Goal: Information Seeking & Learning: Learn about a topic

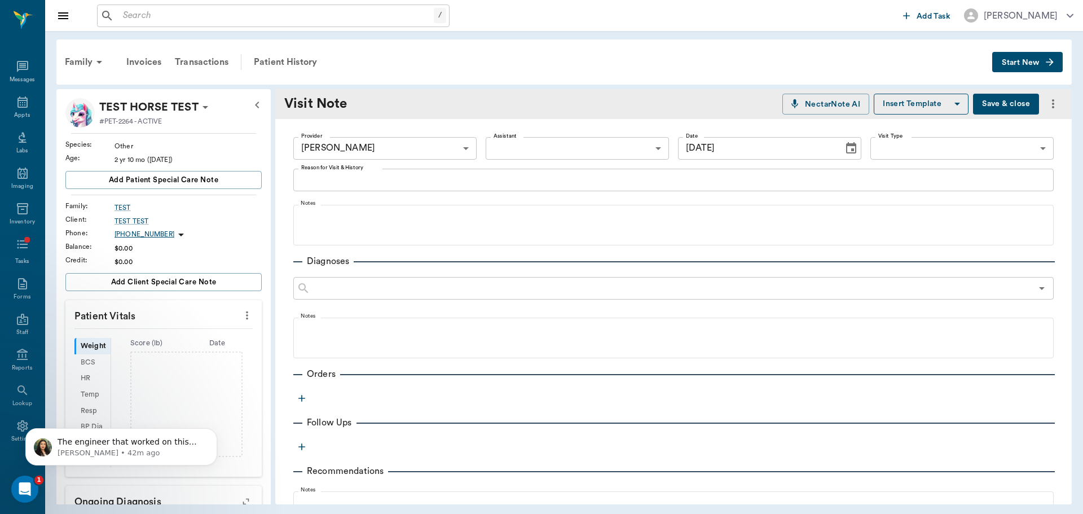
scroll to position [2661, 0]
click at [180, 442] on p "The engineer that worked on this integration will be reaching out to their Soun…" at bounding box center [131, 442] width 146 height 11
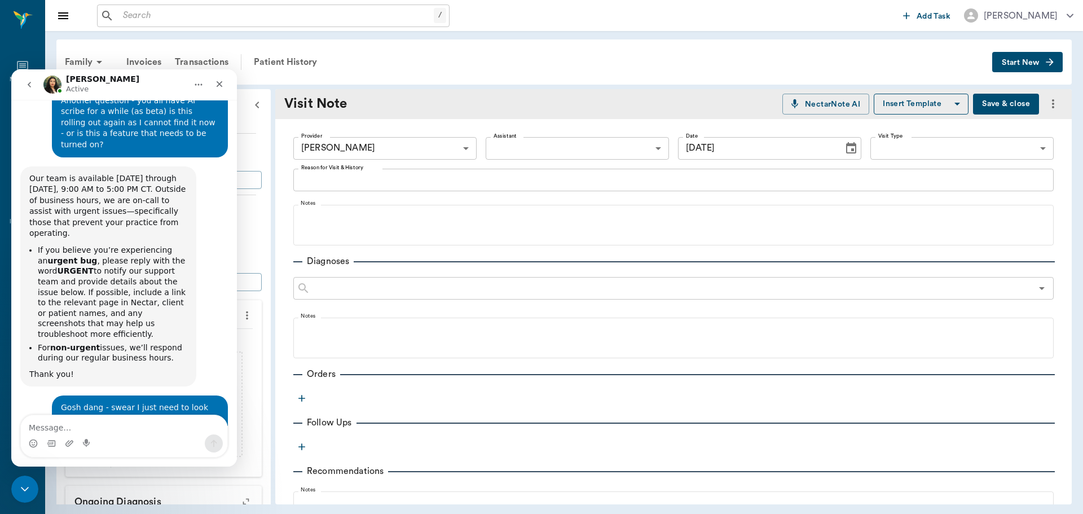
scroll to position [2669, 0]
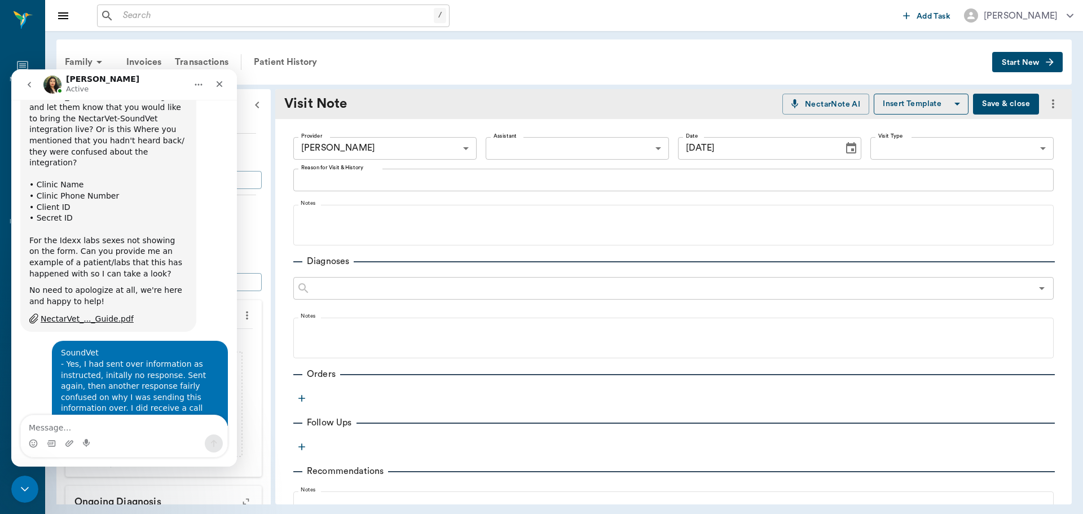
click at [110, 424] on textarea "Message…" at bounding box center [124, 424] width 206 height 19
type textarea "thank you very much!"
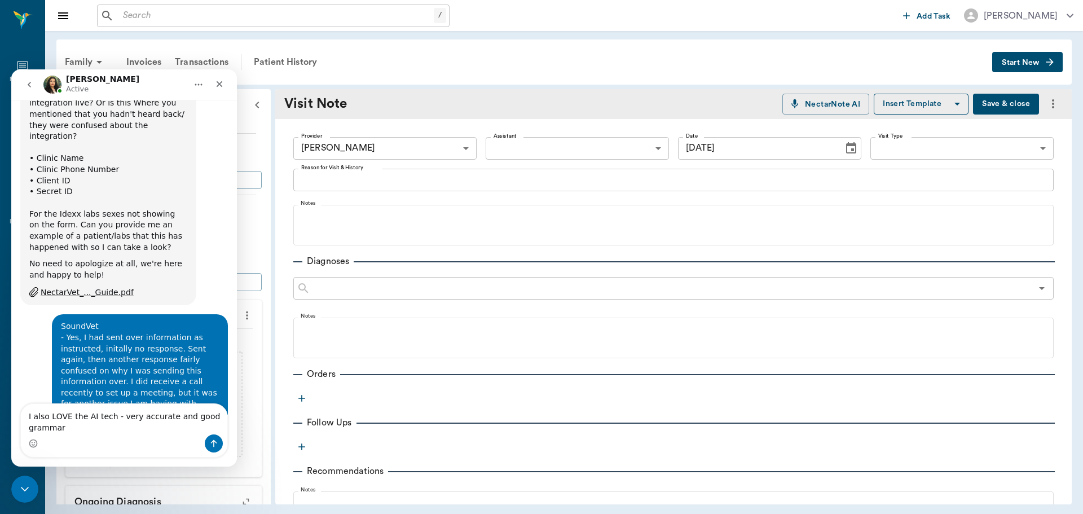
type textarea "I also LOVE the AI tech - very accurate and good grammar"
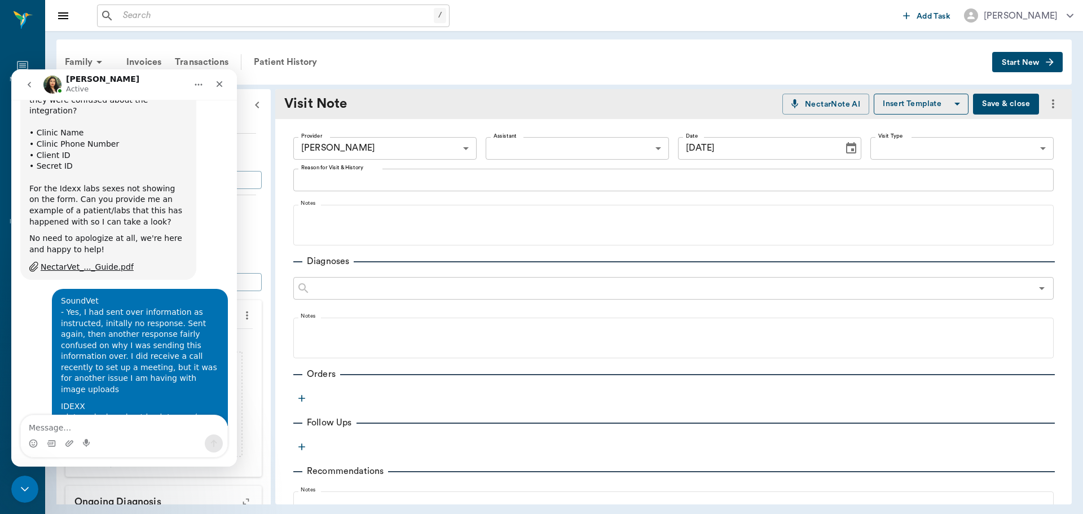
click at [20, 470] on div "Nectar Messages Appts Labs Imaging Inventory Tasks Forms Staff Reports Lookup S…" at bounding box center [22, 257] width 45 height 514
click at [27, 476] on div "Close Intercom Messenger" at bounding box center [23, 487] width 27 height 27
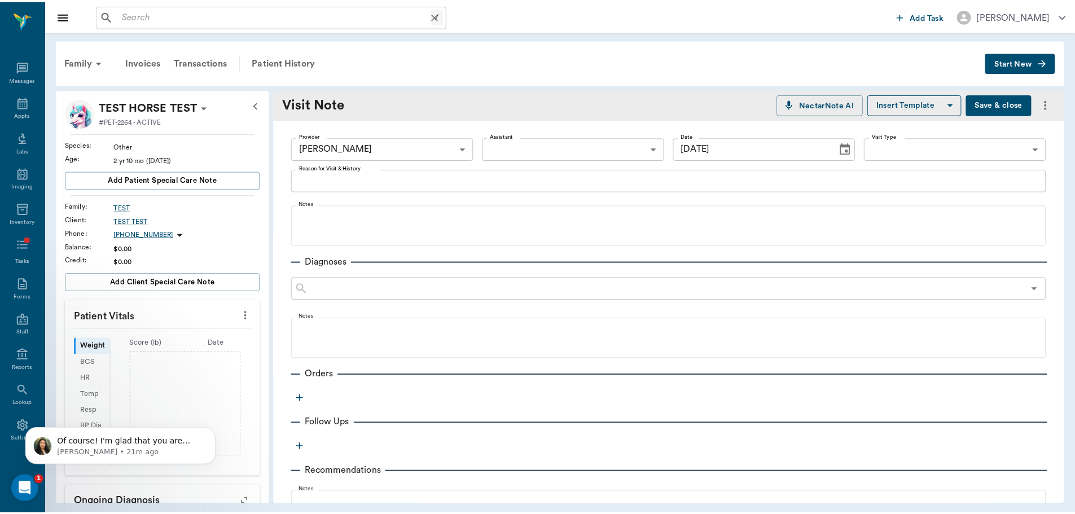
scroll to position [0, 0]
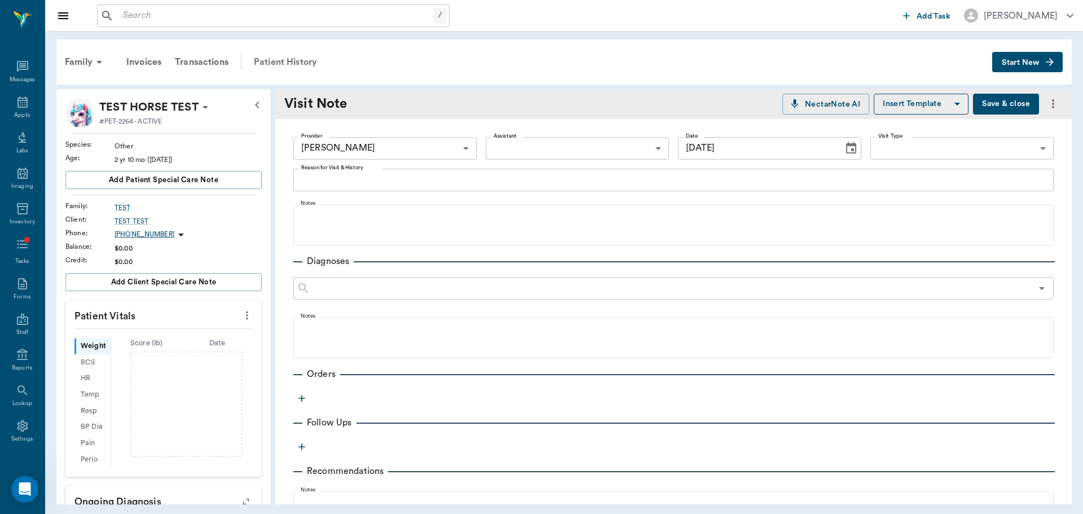
click at [279, 64] on div "Patient History" at bounding box center [285, 62] width 77 height 27
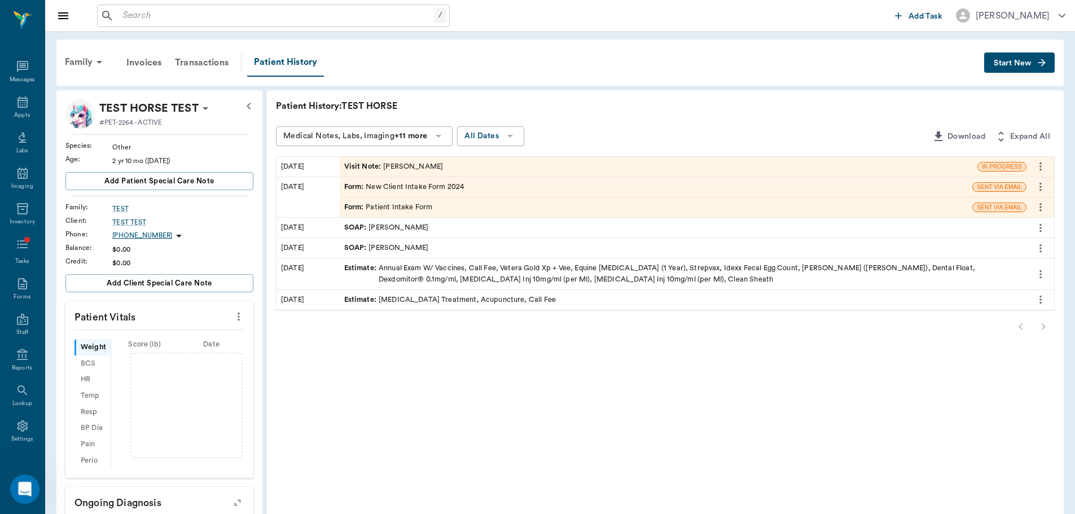
click at [16, 491] on icon "Open Intercom Messenger" at bounding box center [23, 487] width 19 height 19
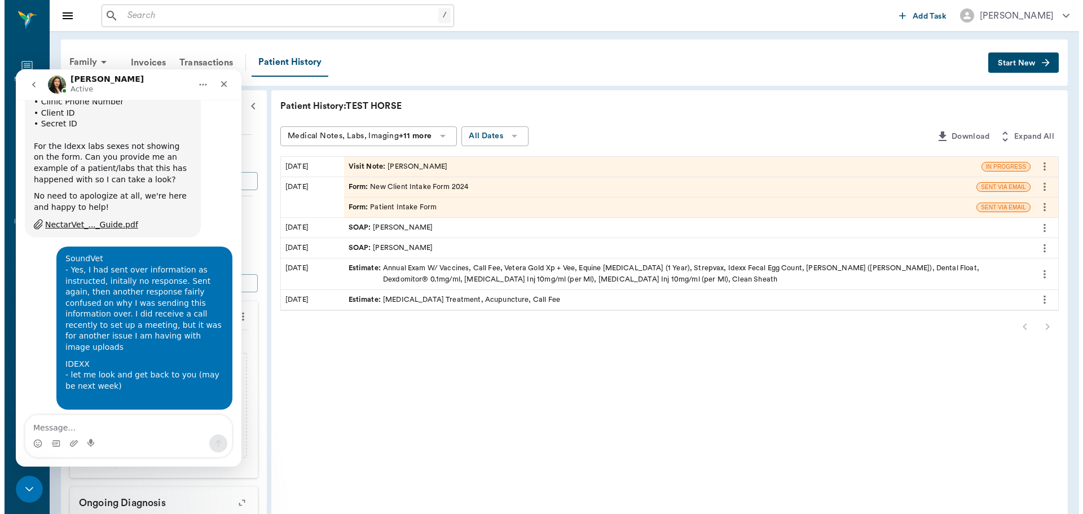
scroll to position [2765, 0]
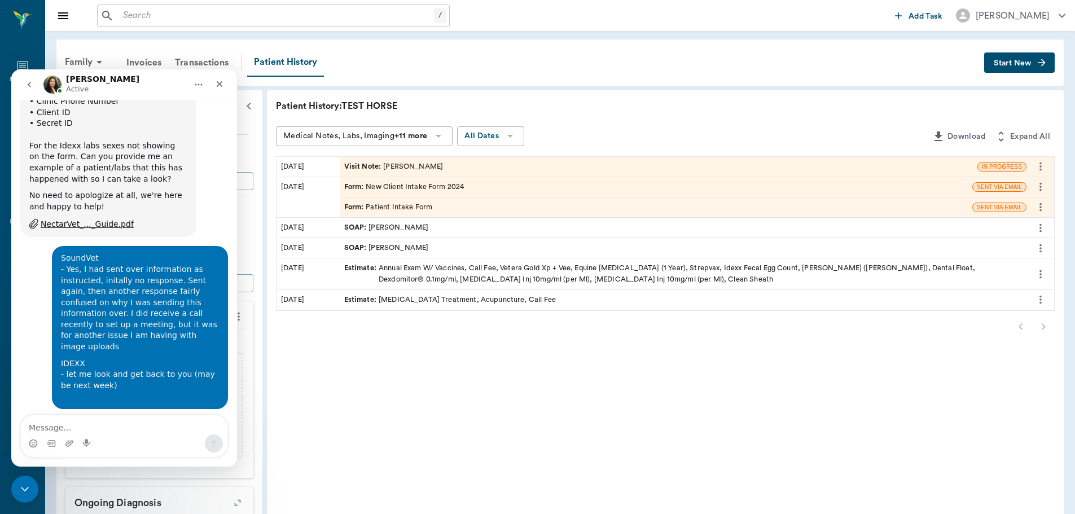
click at [391, 335] on div at bounding box center [665, 326] width 778 height 23
click at [19, 479] on div "Close Intercom Messenger" at bounding box center [23, 487] width 27 height 27
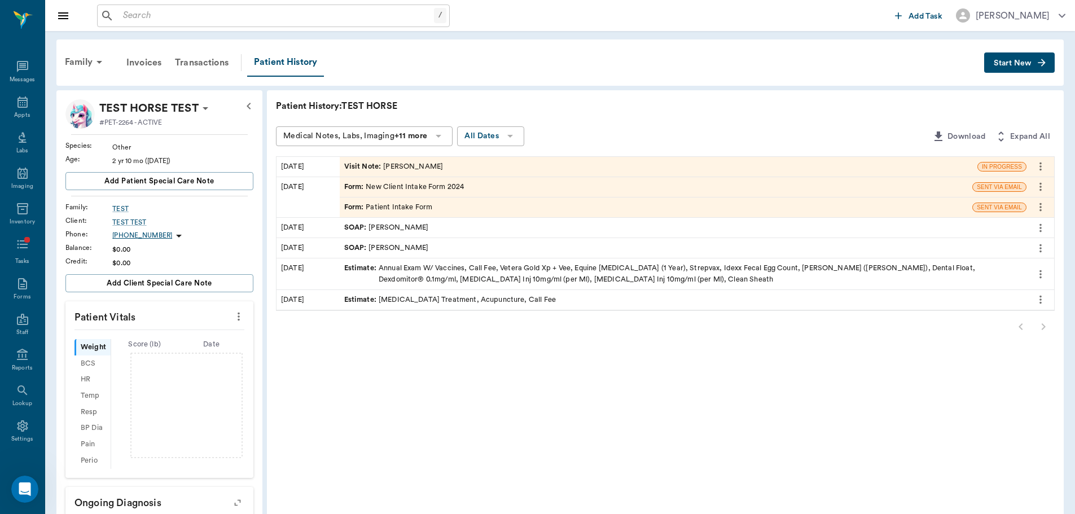
click at [450, 168] on div "Visit Note : [PERSON_NAME]" at bounding box center [658, 167] width 637 height 20
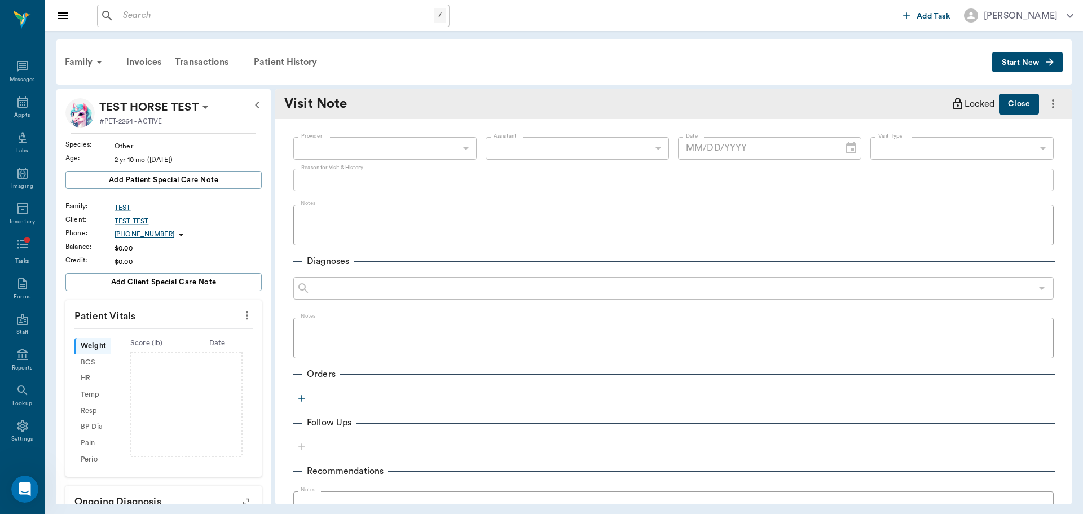
type input "649b3e03b5bc7e03f9326794"
type input "[DATE]"
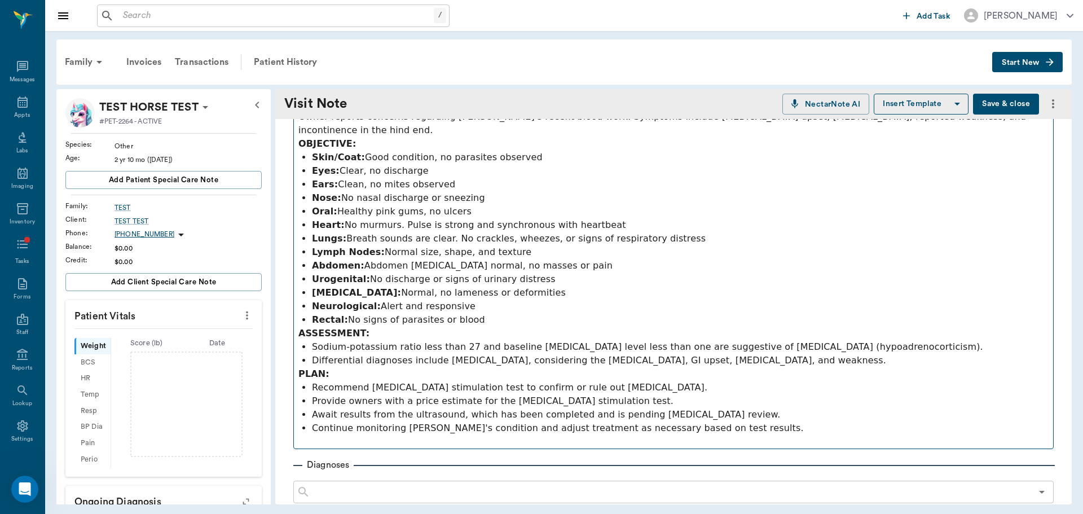
scroll to position [226, 0]
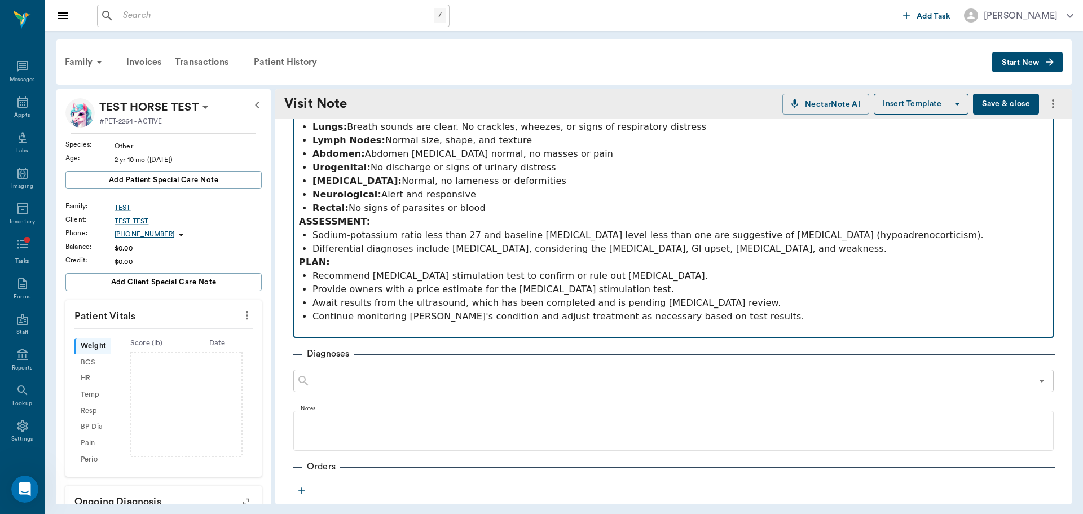
click at [326, 256] on p "PLAN:" at bounding box center [673, 263] width 749 height 14
drag, startPoint x: 346, startPoint y: 245, endPoint x: 258, endPoint y: 247, distance: 88.0
click at [258, 247] on div "TEST HORSE TEST #PET-2264 - ACTIVE Species : Other Age : [DEMOGRAPHIC_DATA] yr …" at bounding box center [563, 296] width 1015 height 415
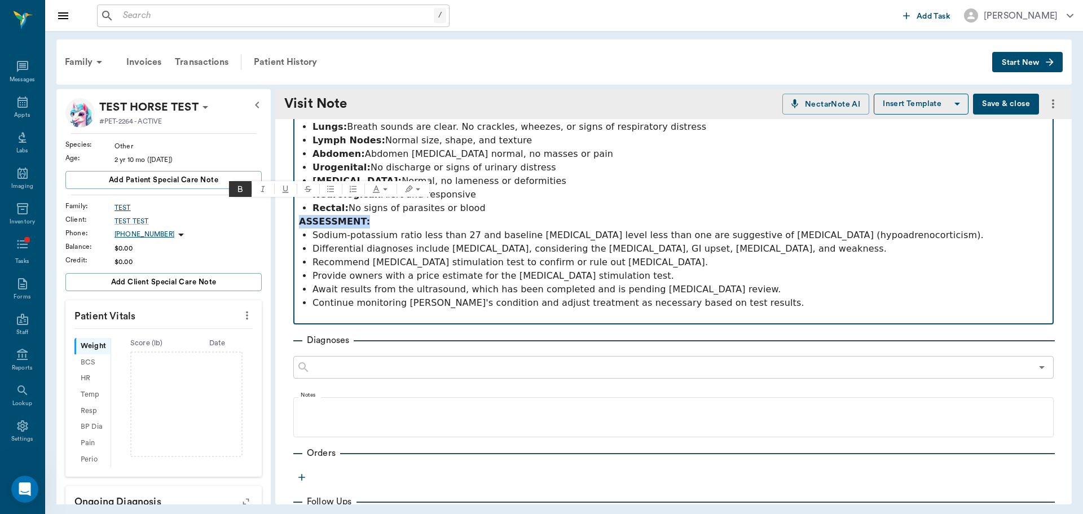
drag, startPoint x: 373, startPoint y: 210, endPoint x: 239, endPoint y: 211, distance: 133.7
click at [239, 211] on div "TEST HORSE TEST #PET-2264 - ACTIVE Species : Other Age : [DEMOGRAPHIC_DATA] yr …" at bounding box center [563, 296] width 1015 height 415
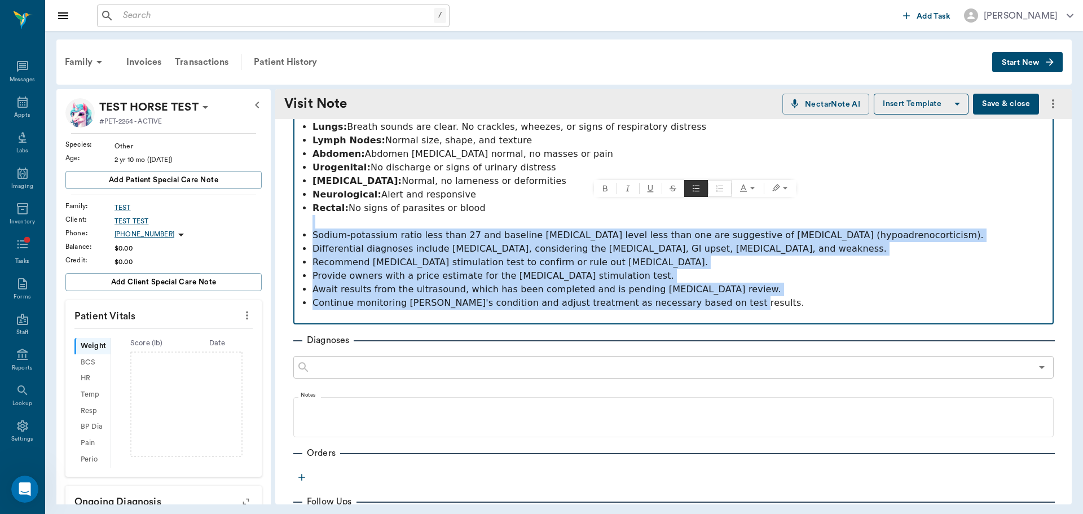
drag, startPoint x: 416, startPoint y: 221, endPoint x: 726, endPoint y: 287, distance: 316.6
click at [726, 287] on ul "Skin/Coat: Good condition, no parasites observed Eyes: Clear, no discharge Ears…" at bounding box center [673, 174] width 749 height 271
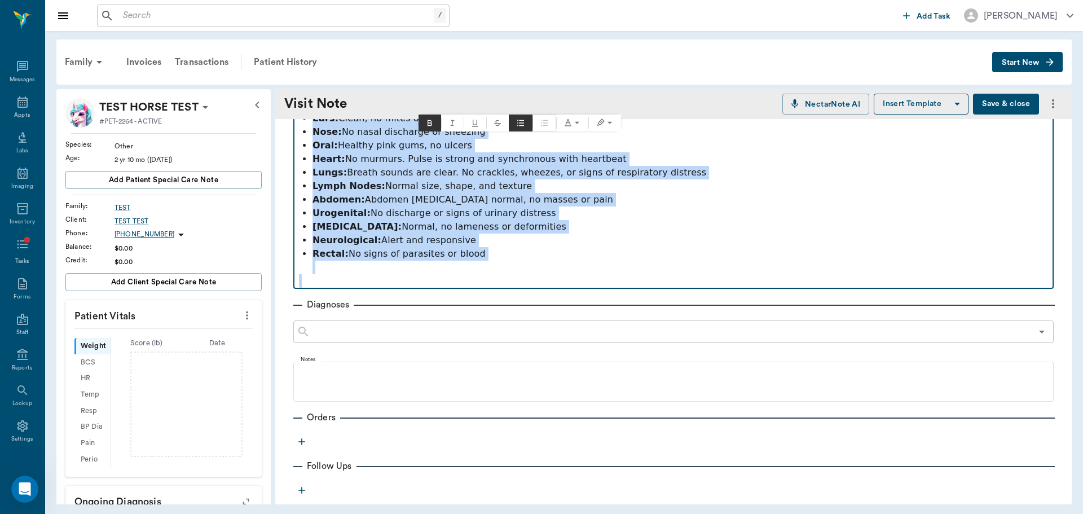
scroll to position [56, 0]
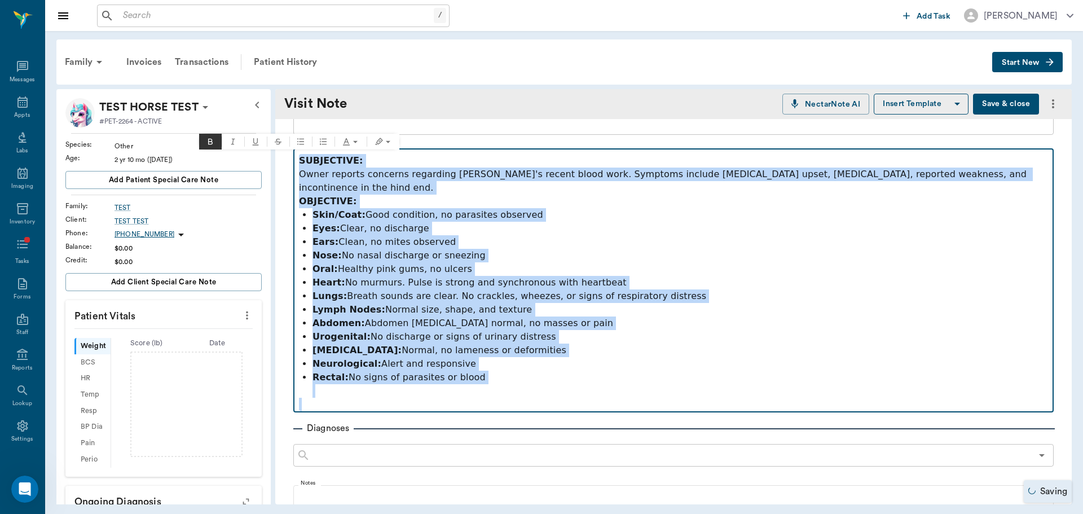
drag, startPoint x: 543, startPoint y: 216, endPoint x: 274, endPoint y: 158, distance: 274.7
click at [274, 158] on div "TEST HORSE TEST #PET-2264 - ACTIVE Species : Other Age : [DEMOGRAPHIC_DATA] yr …" at bounding box center [563, 296] width 1015 height 415
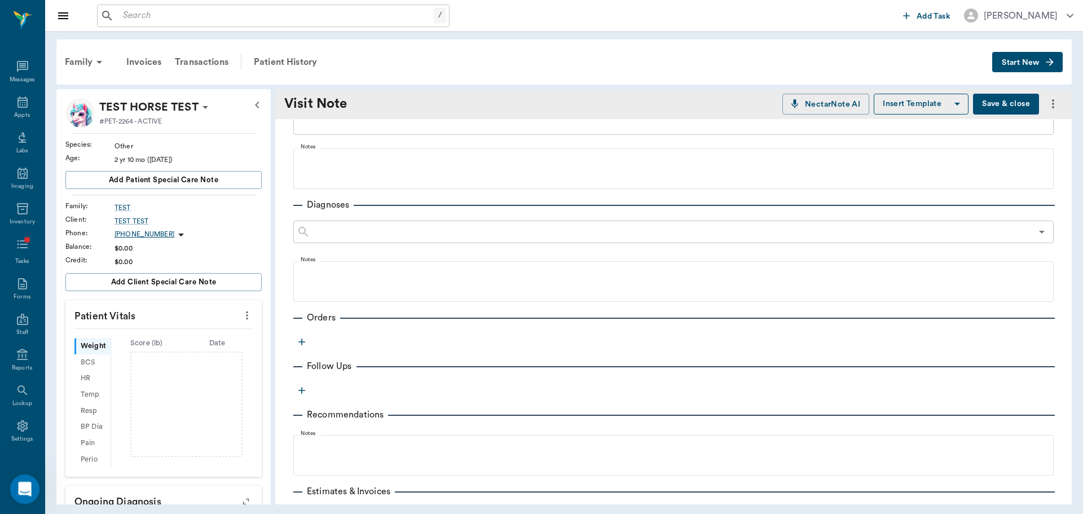
click at [33, 488] on div "Open Intercom Messenger" at bounding box center [23, 487] width 37 height 37
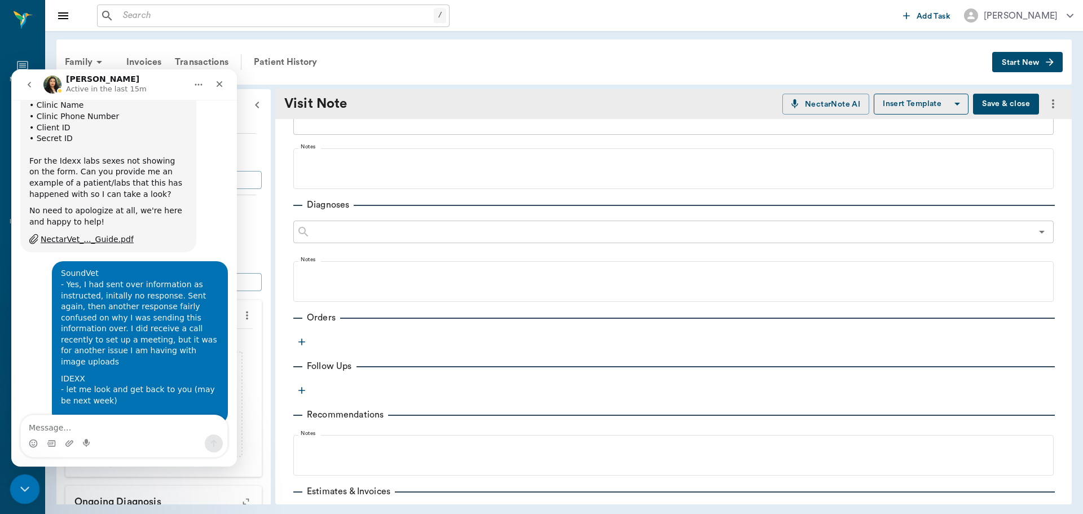
scroll to position [2765, 0]
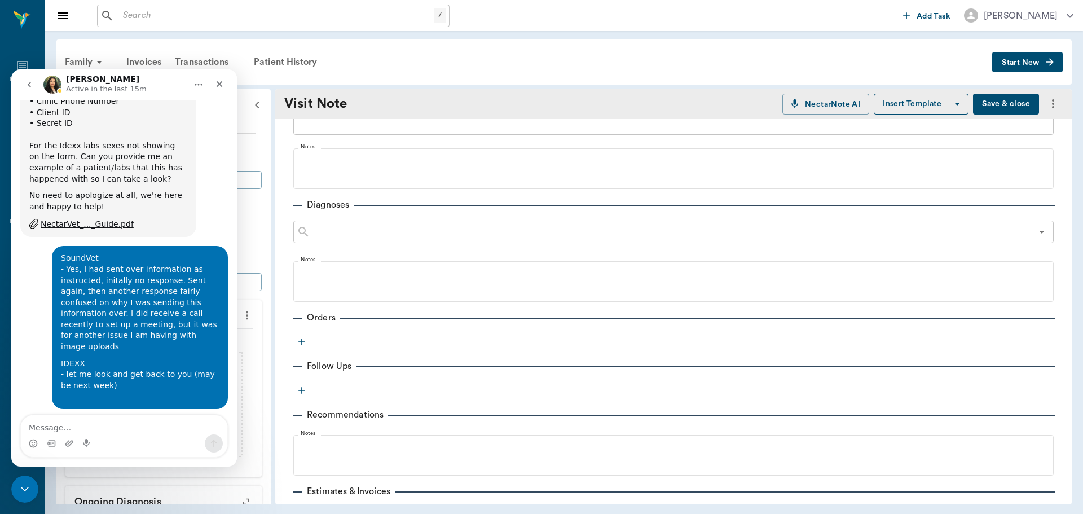
click at [129, 419] on textarea "Message…" at bounding box center [124, 424] width 206 height 19
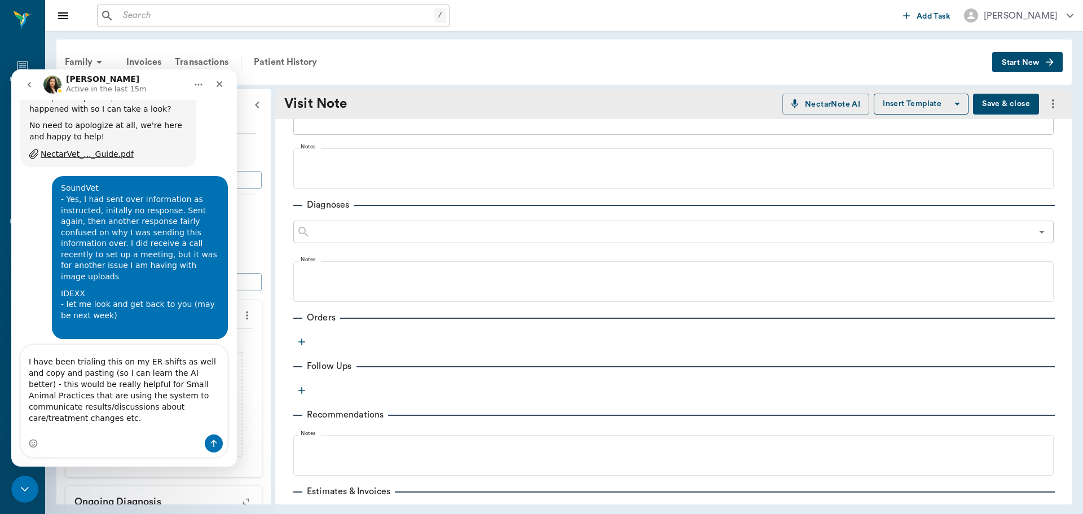
scroll to position [120, 0]
type textarea "Oh it's great, any chance they will make an option to add client conversations?…"
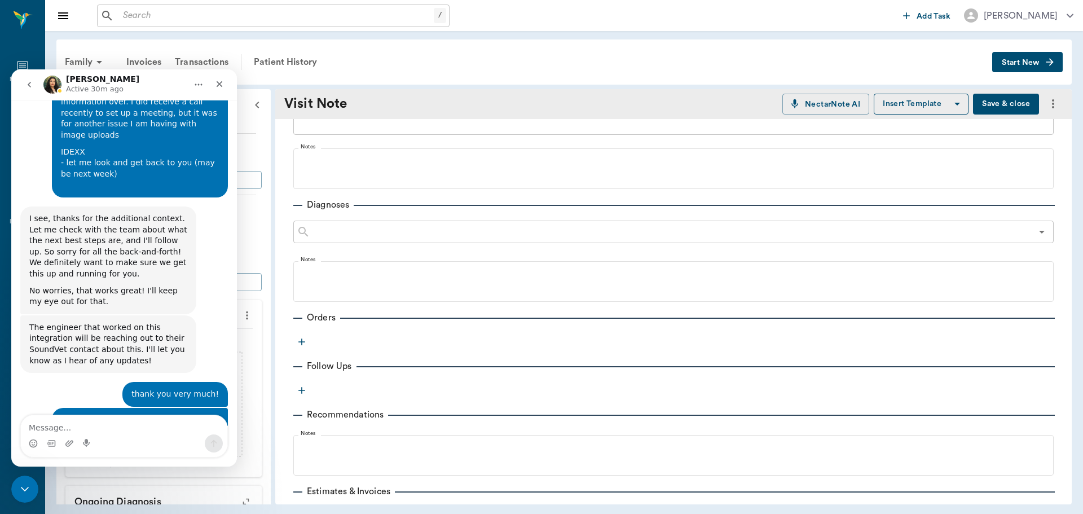
scroll to position [2982, 0]
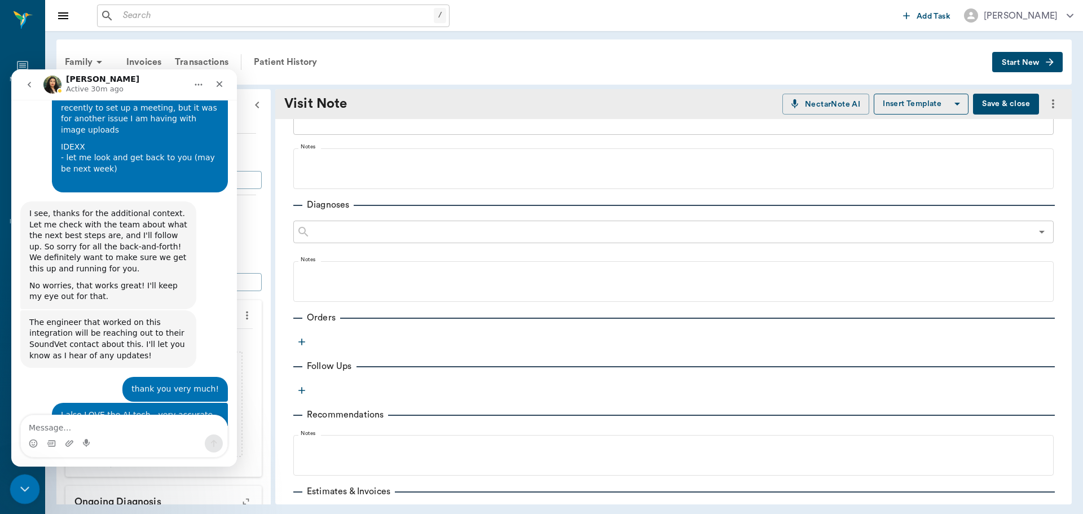
click at [22, 485] on icon "Close Intercom Messenger" at bounding box center [23, 488] width 14 height 14
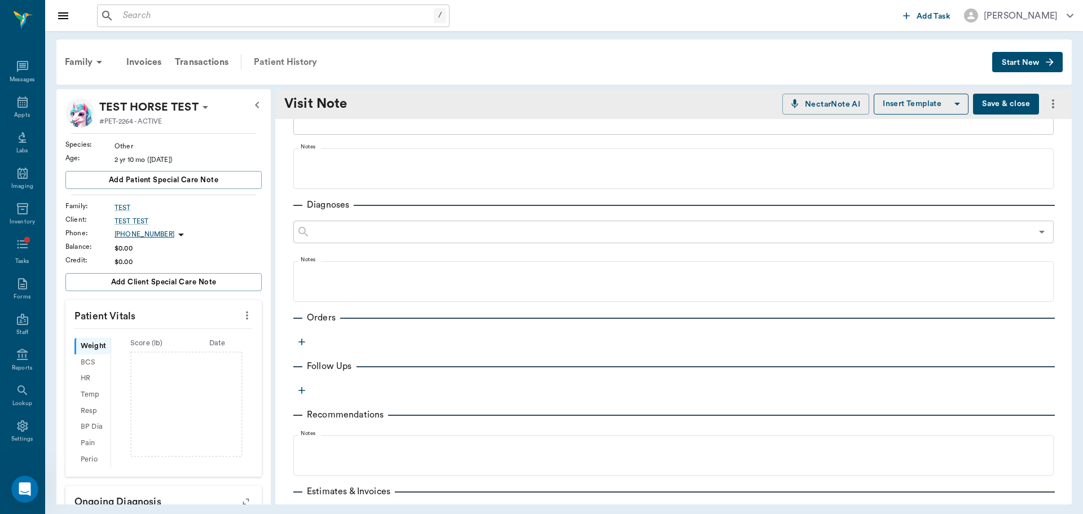
click at [280, 71] on div "Patient History" at bounding box center [285, 62] width 77 height 27
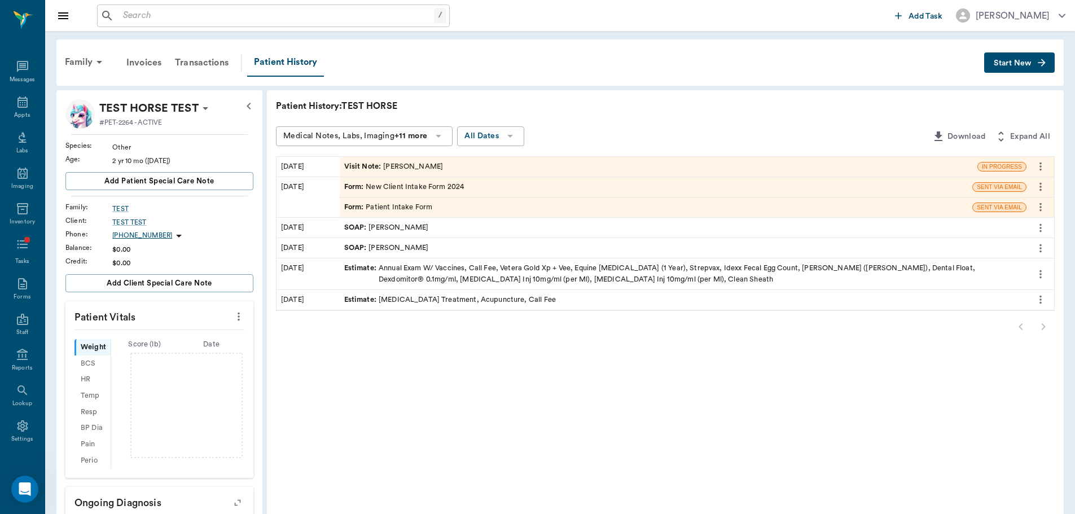
click at [524, 169] on div "Visit Note : [PERSON_NAME]" at bounding box center [658, 167] width 637 height 20
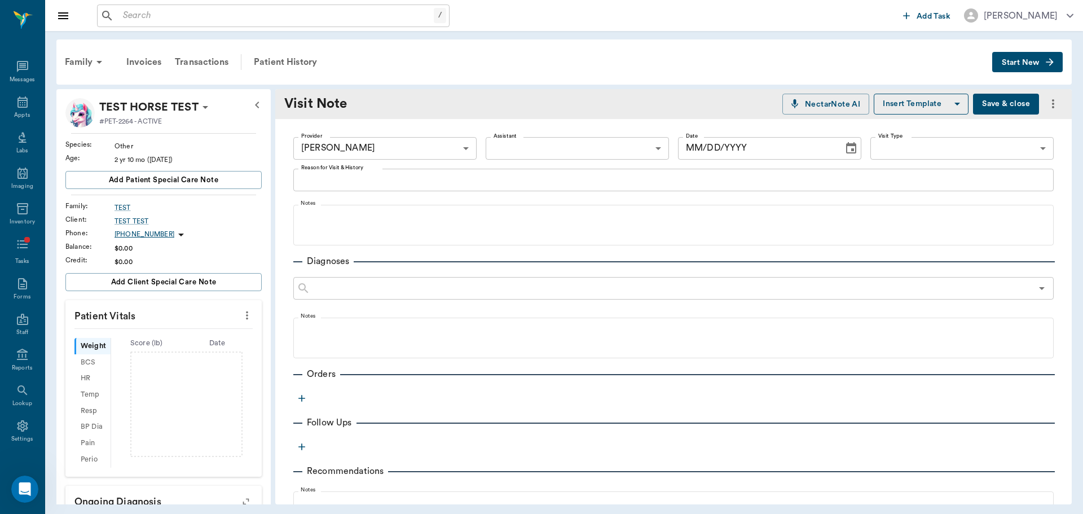
type input "649b3e03b5bc7e03f9326794"
type input "[DATE]"
click at [309, 64] on div "Patient History" at bounding box center [285, 62] width 77 height 27
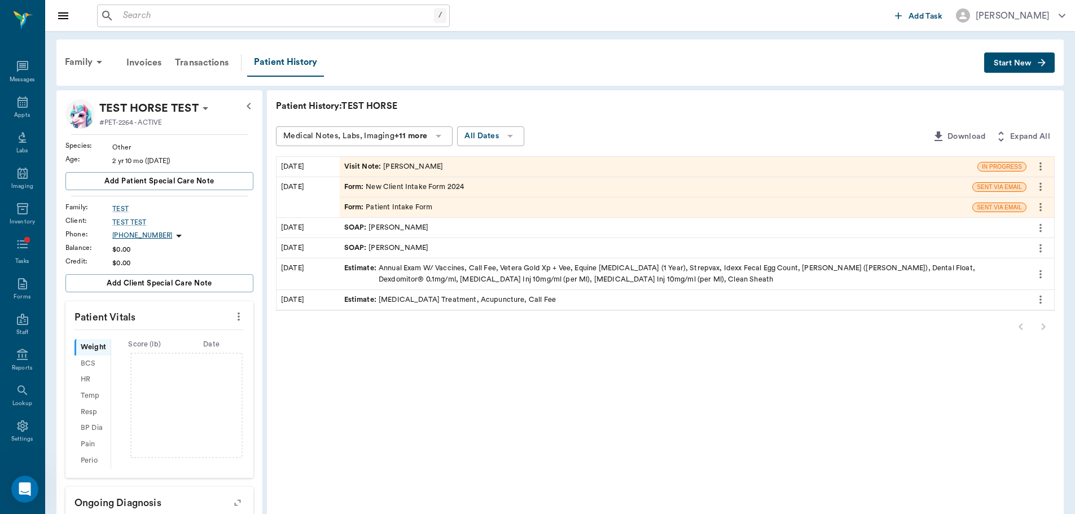
click at [416, 155] on div "Patient History: TEST HORSE Medical Notes, Labs, Imaging +11 more All Dates Dow…" at bounding box center [665, 392] width 796 height 604
click at [425, 168] on div "Visit Note : [PERSON_NAME]" at bounding box center [393, 166] width 99 height 11
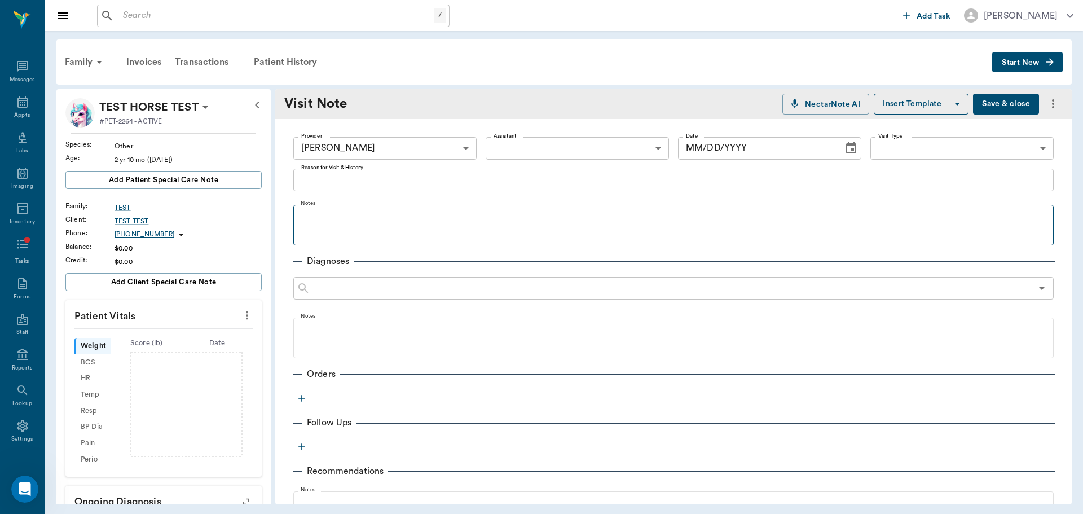
type input "649b3e03b5bc7e03f9326794"
type input "[DATE]"
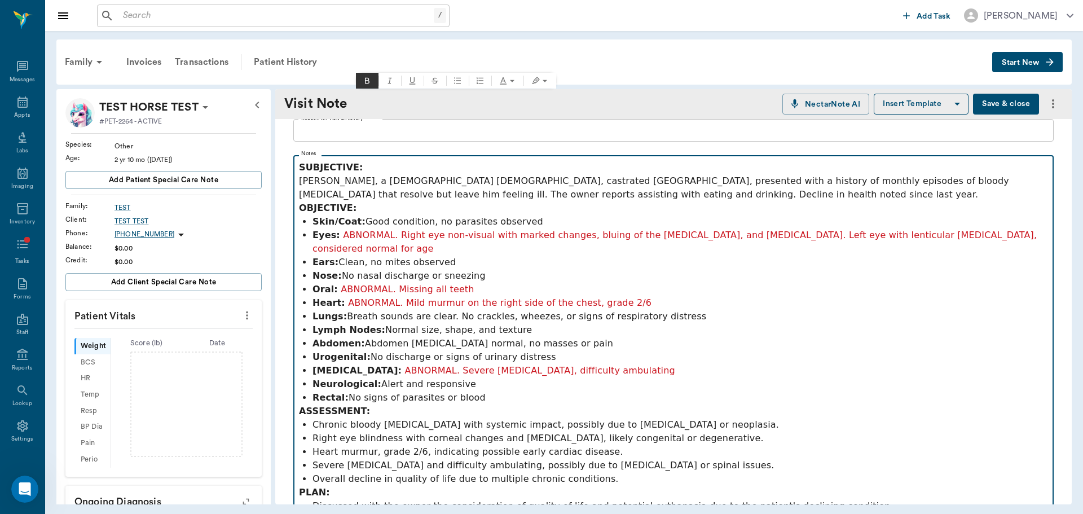
scroll to position [226, 0]
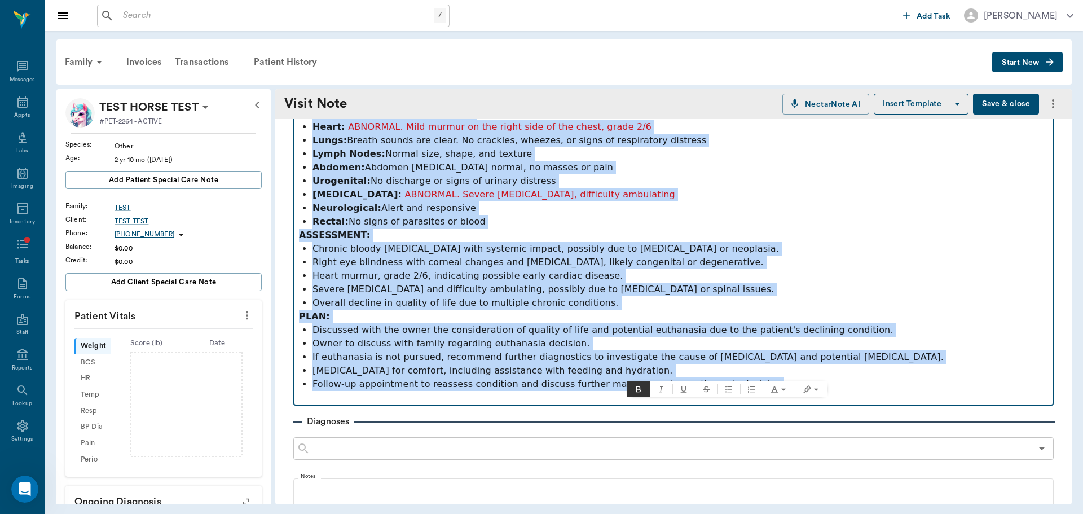
drag, startPoint x: 300, startPoint y: 218, endPoint x: 945, endPoint y: 375, distance: 664.2
click at [945, 375] on div "SUBJECTIVE: [PERSON_NAME], a [DEMOGRAPHIC_DATA] [DEMOGRAPHIC_DATA], castrated […" at bounding box center [673, 195] width 749 height 420
copy div "SUBJECTIVE: [PERSON_NAME], a [DEMOGRAPHIC_DATA] [DEMOGRAPHIC_DATA], castrated […"
click at [760, 242] on p "Chronic bloody [MEDICAL_DATA] with systemic impact, possibly due to [MEDICAL_DA…" at bounding box center [680, 249] width 736 height 14
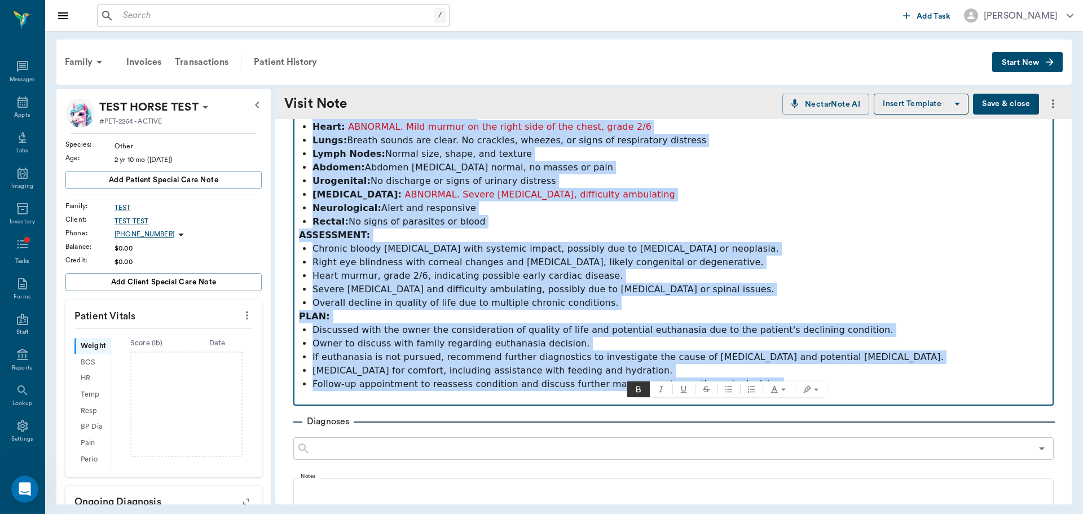
click at [639, 256] on p "Right eye blindness with corneal changes and [MEDICAL_DATA], likely congenital …" at bounding box center [680, 263] width 736 height 14
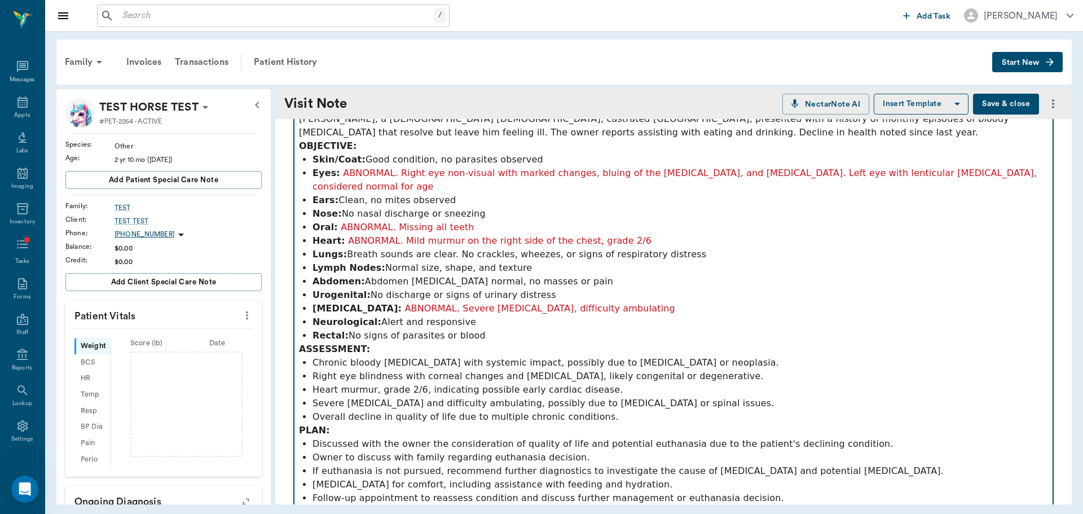
scroll to position [0, 0]
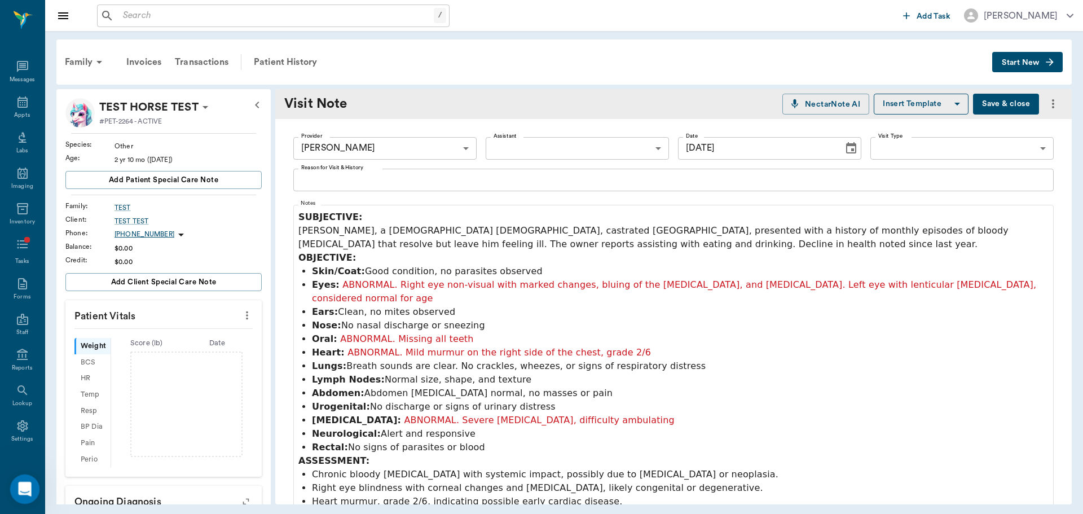
click at [16, 482] on div "Open Intercom Messenger" at bounding box center [23, 487] width 37 height 37
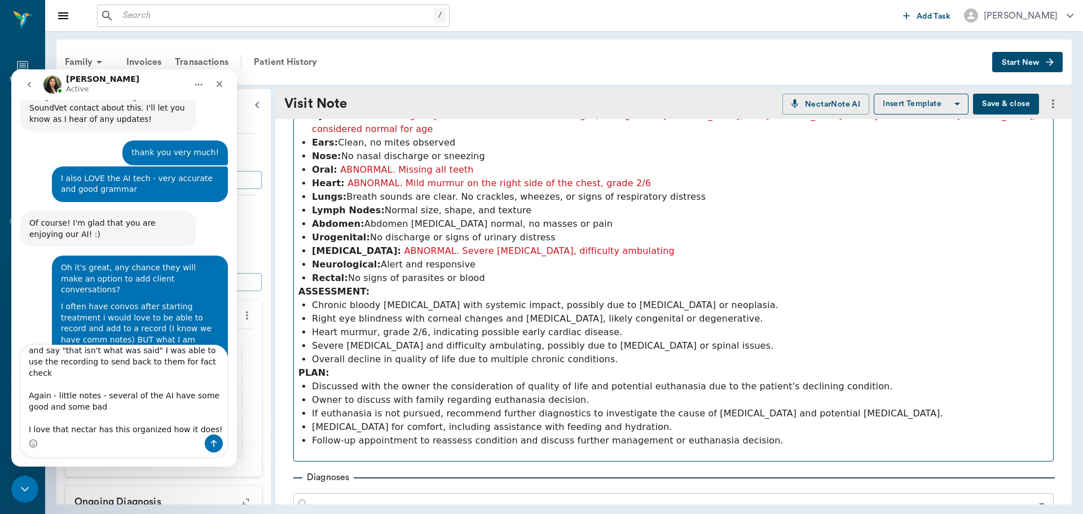
scroll to position [131, 0]
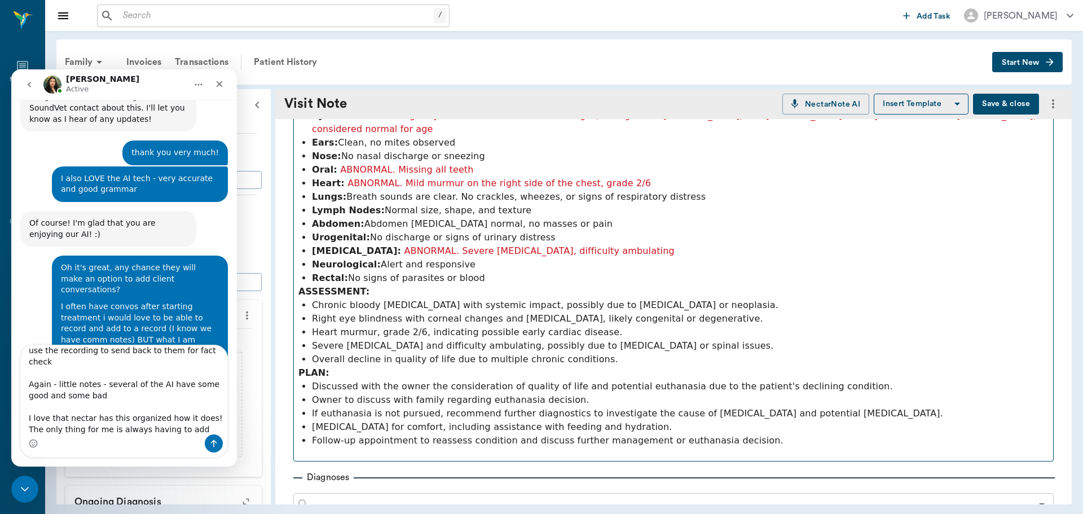
type textarea "Oh I would love more information regarding this! If not no biggie I use vetScri…"
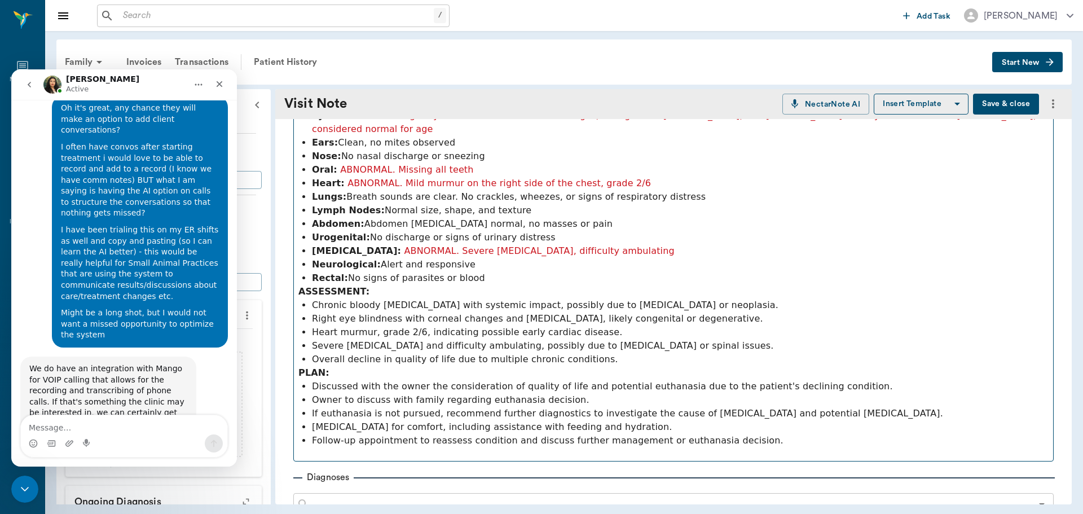
scroll to position [3392, 0]
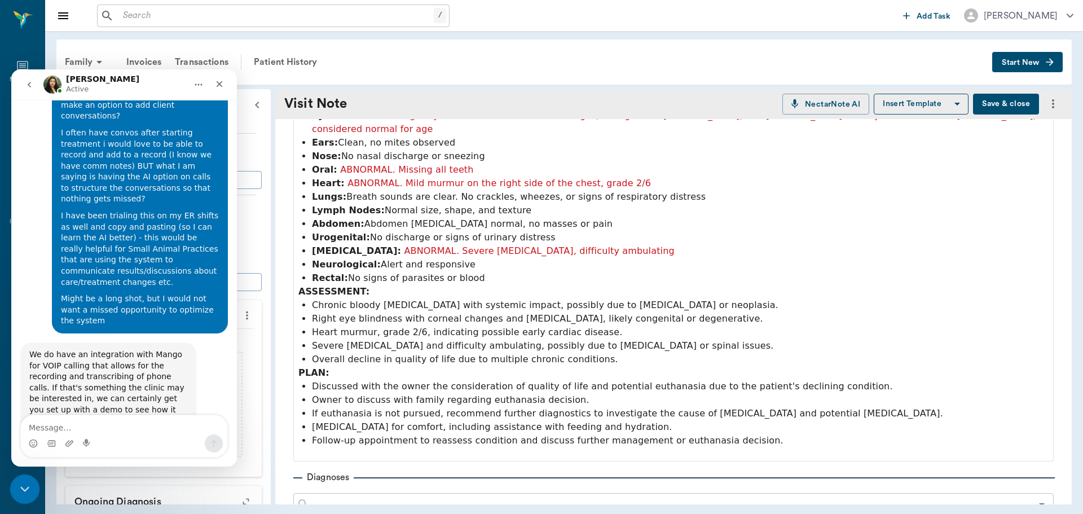
click at [30, 477] on div "Close Intercom Messenger" at bounding box center [23, 487] width 27 height 27
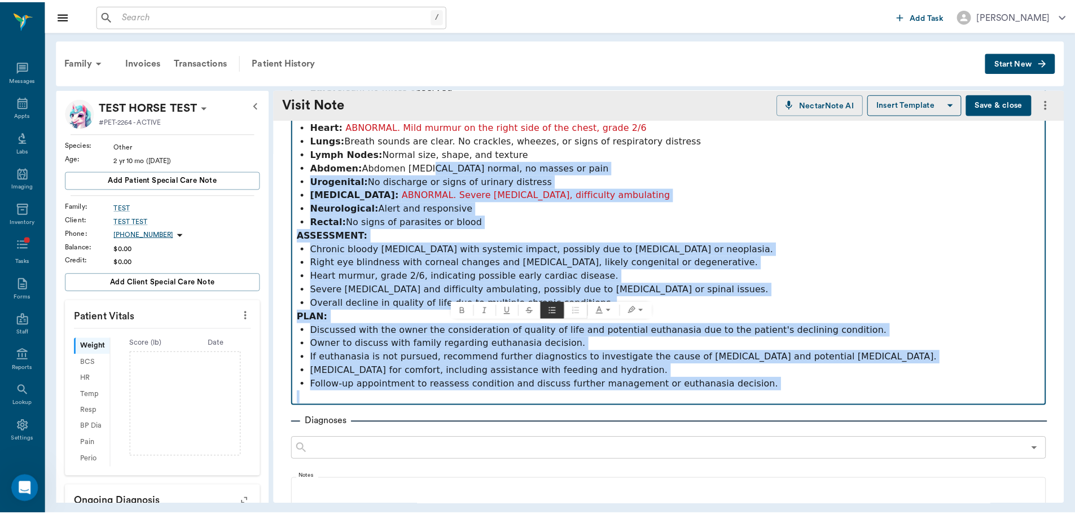
scroll to position [0, 0]
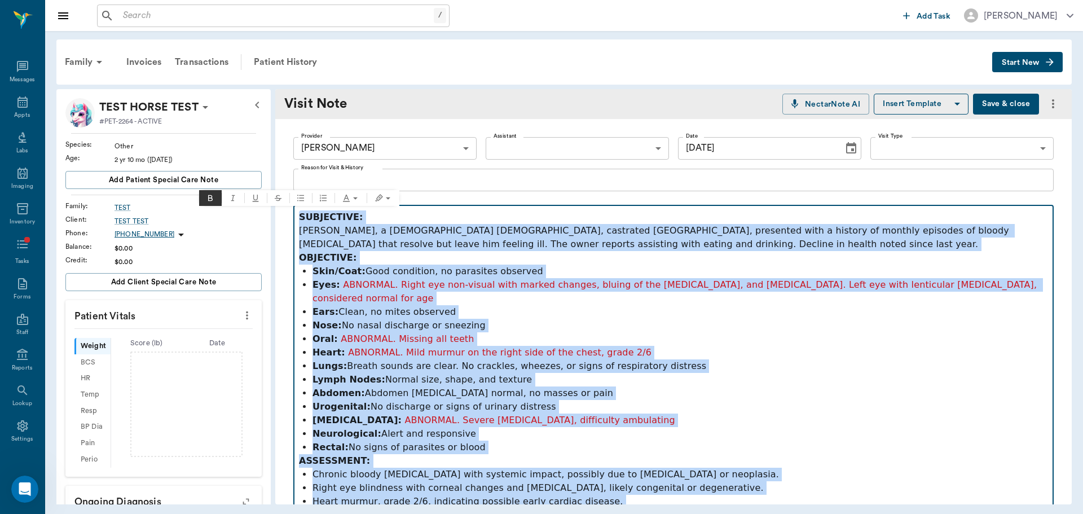
drag, startPoint x: 672, startPoint y: 341, endPoint x: 277, endPoint y: -55, distance: 559.2
click at [277, 0] on html "/ ​ Add Task [PERSON_NAME] Nectar Messages Appts Labs Imaging Inventory Tasks F…" at bounding box center [541, 257] width 1083 height 514
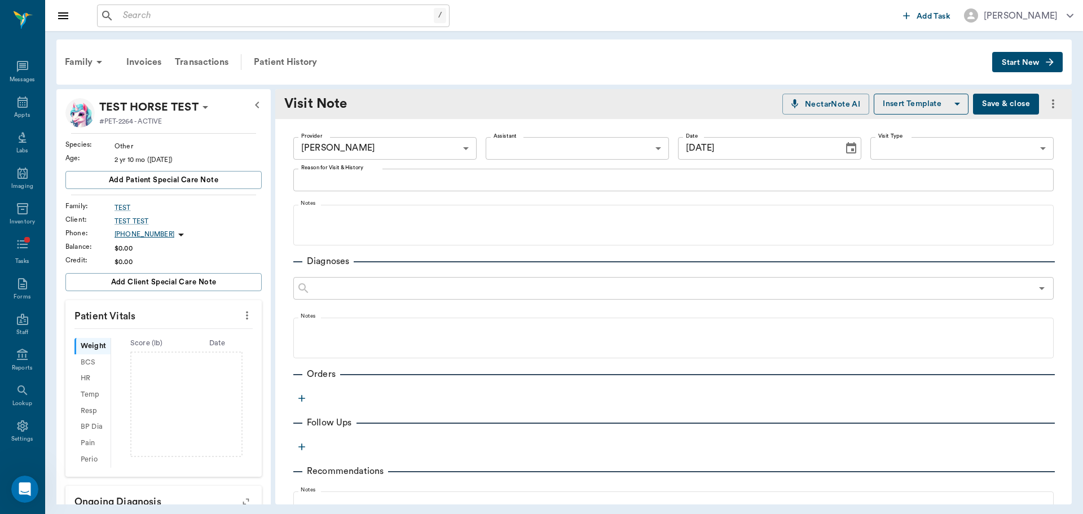
click at [1014, 102] on button "Save & close" at bounding box center [1006, 104] width 66 height 21
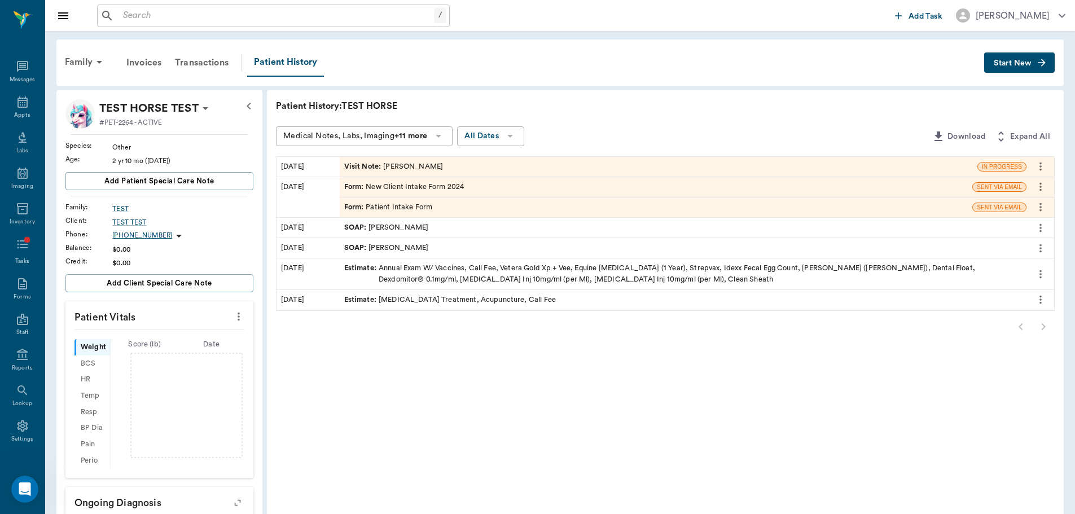
click at [406, 247] on div "SOAP : [PERSON_NAME]" at bounding box center [386, 248] width 85 height 11
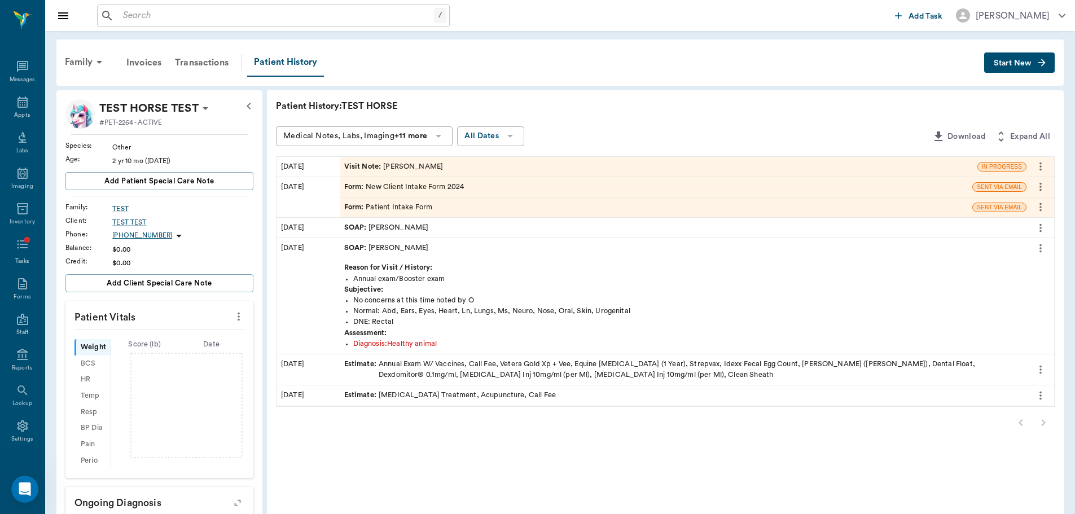
click at [406, 247] on div "SOAP : [PERSON_NAME]" at bounding box center [386, 248] width 85 height 11
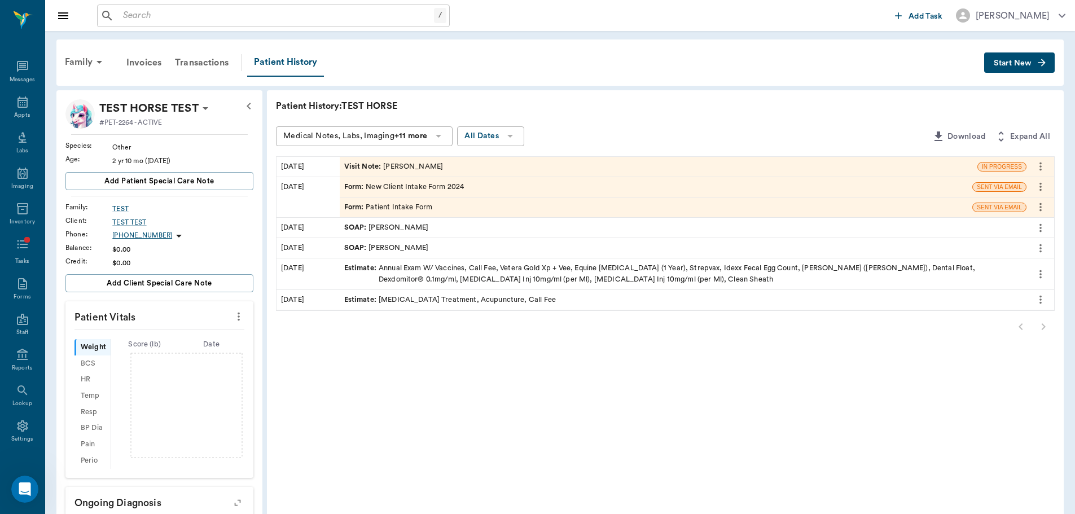
click at [406, 237] on div "SOAP : [PERSON_NAME]" at bounding box center [683, 228] width 686 height 20
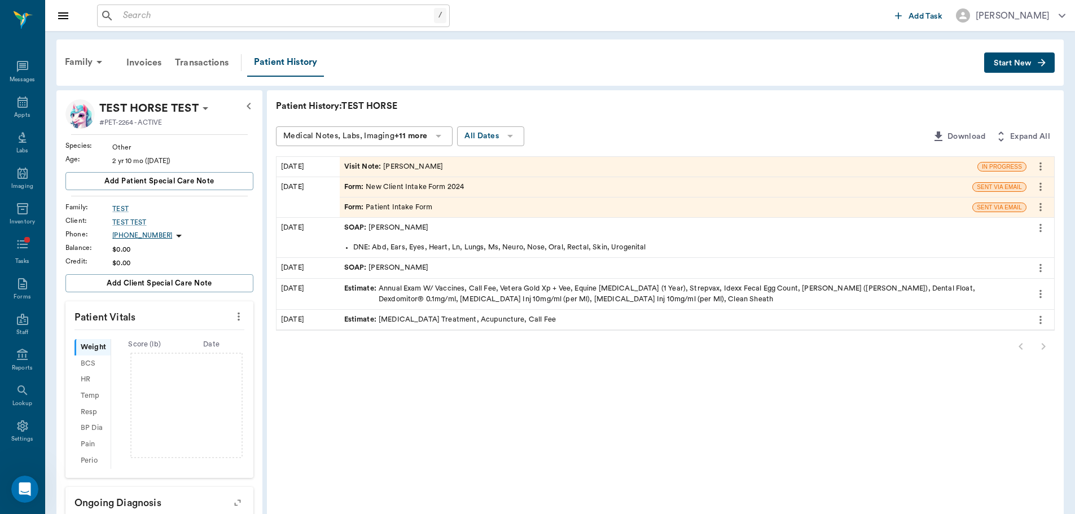
click at [412, 225] on div "SOAP : [PERSON_NAME]" at bounding box center [386, 227] width 85 height 11
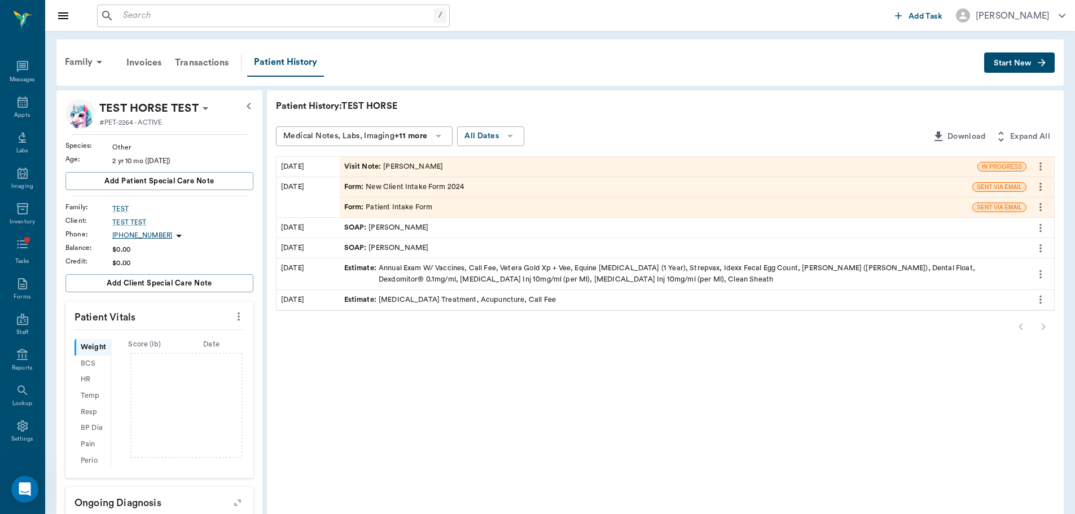
click at [407, 271] on div "Estimate : Annual Exam W/ Vaccines, Call Fee, Vetera Gold Xp + Vee, Equine [MED…" at bounding box center [682, 273] width 677 height 21
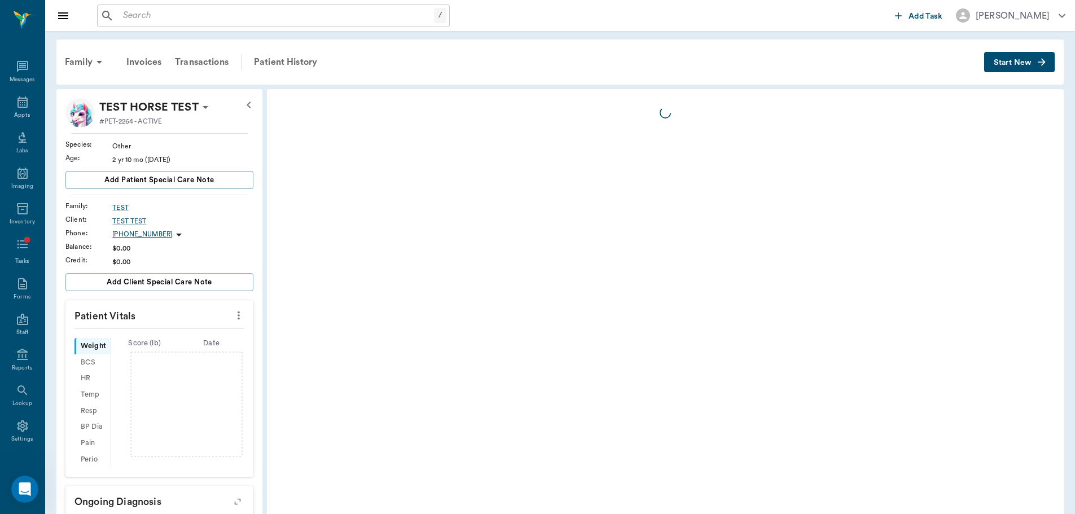
click at [472, 272] on div at bounding box center [665, 391] width 796 height 604
